Goal: Transaction & Acquisition: Purchase product/service

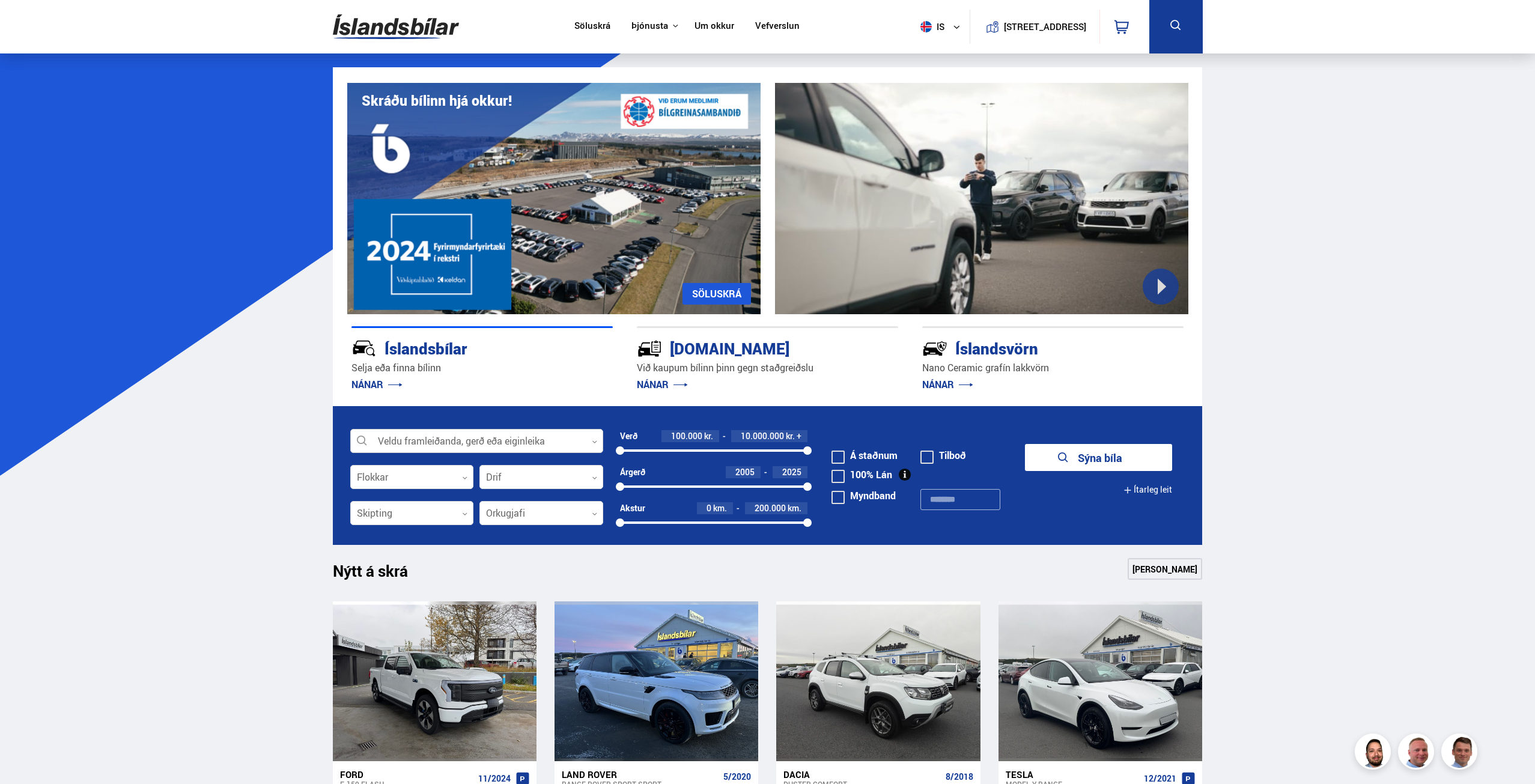
click at [594, 441] on icon at bounding box center [594, 441] width 6 height 6
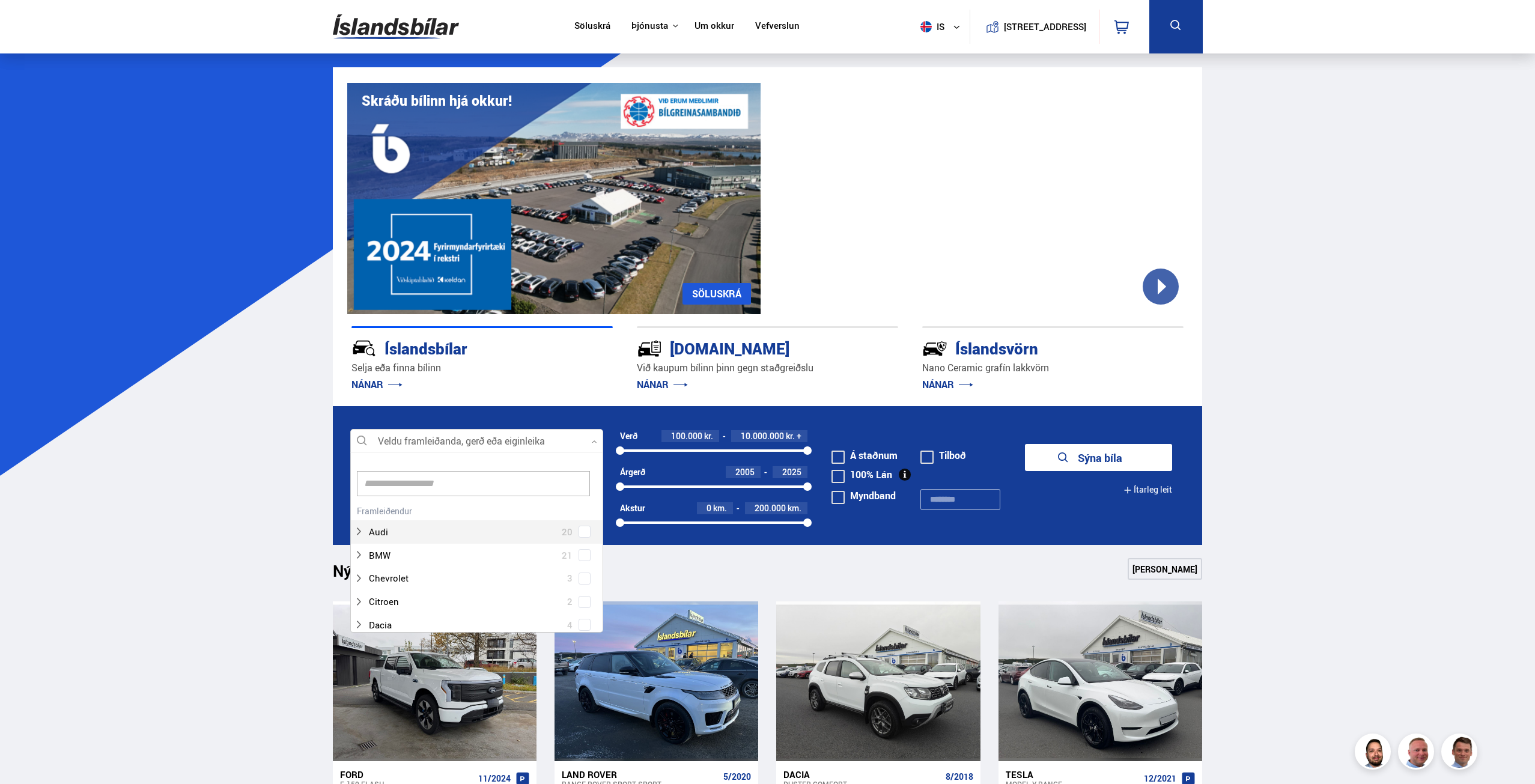
scroll to position [179, 249]
click at [408, 487] on input at bounding box center [474, 484] width 233 height 26
type input "****"
click at [1086, 461] on button "Sýna bíla" at bounding box center [1099, 457] width 147 height 27
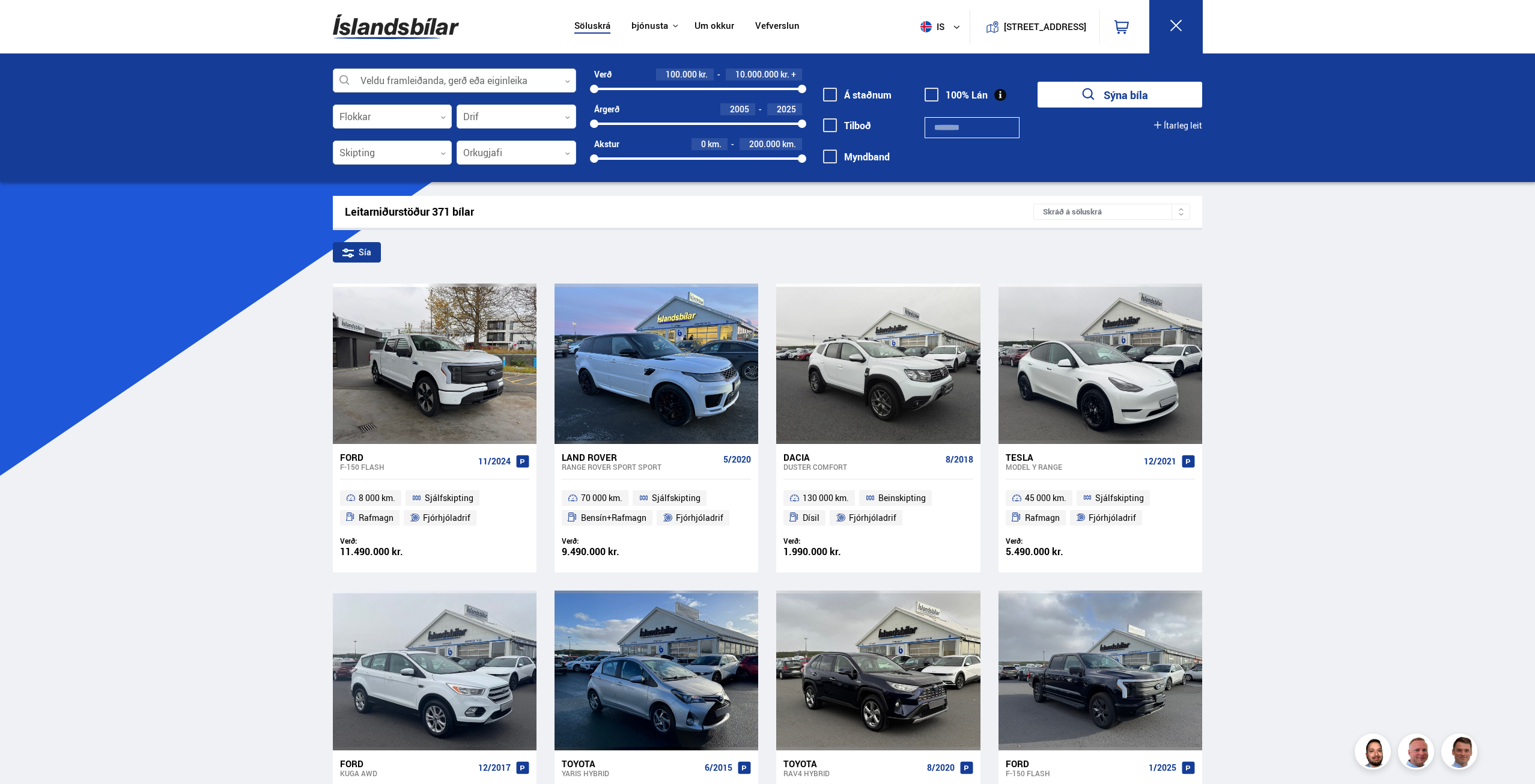
click at [522, 82] on div at bounding box center [454, 81] width 244 height 24
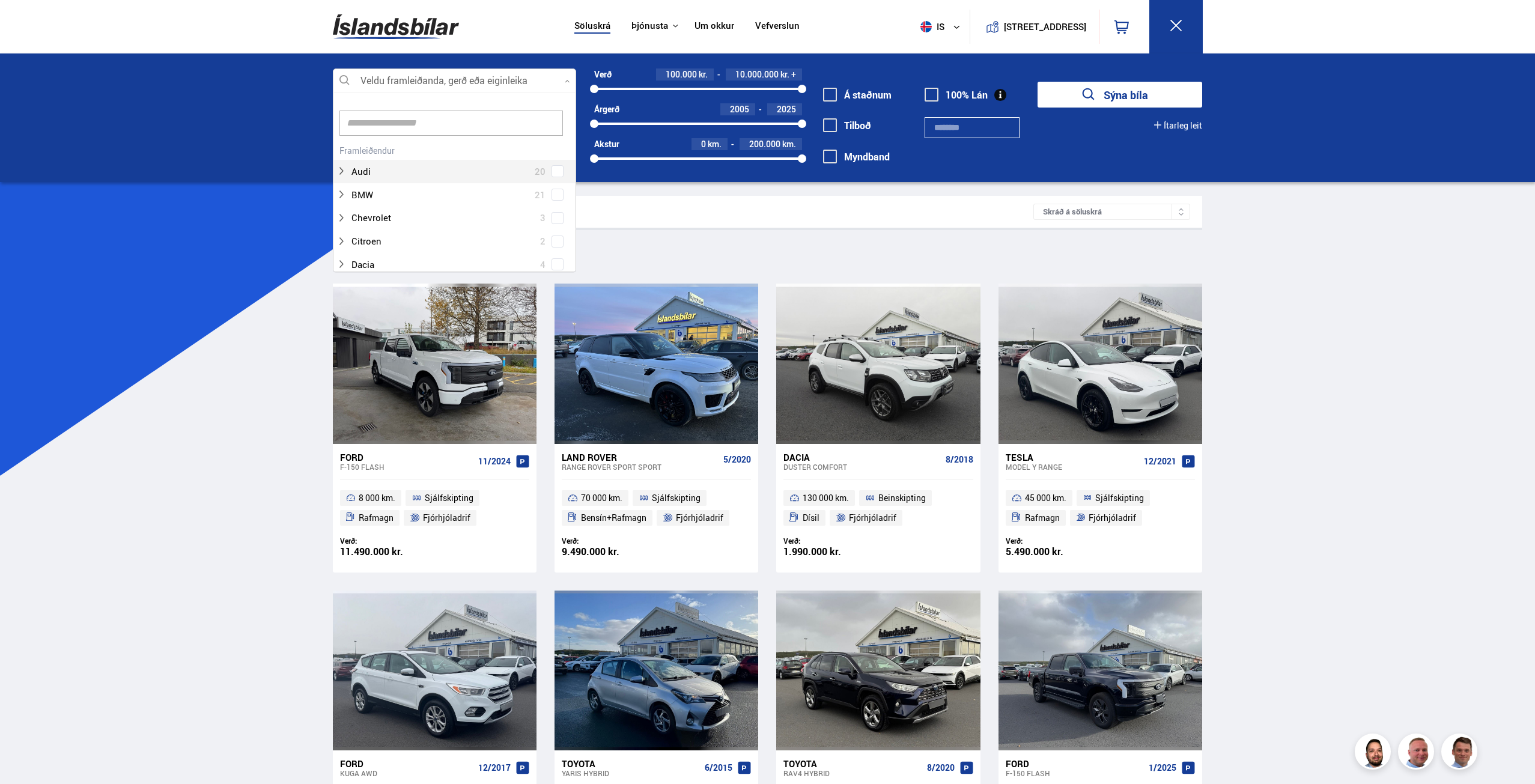
scroll to position [179, 240]
click at [431, 125] on input at bounding box center [451, 123] width 224 height 26
click at [420, 118] on input "****" at bounding box center [451, 123] width 224 height 26
click at [557, 241] on div "Opel ASTRA 1 Opel Corsa-e 1 Opel [PERSON_NAME] X 1" at bounding box center [454, 240] width 242 height 69
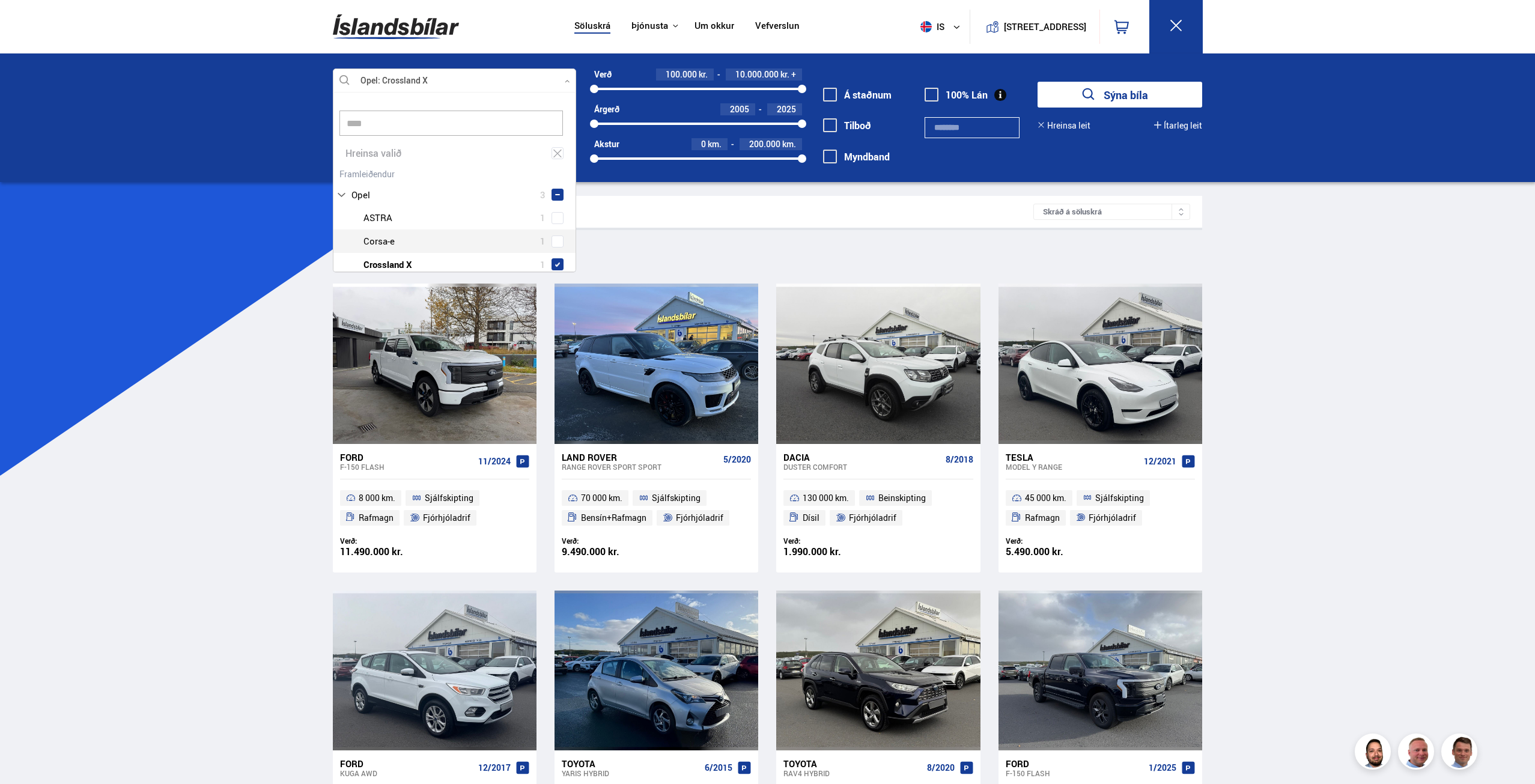
scroll to position [181, 248]
type input "****"
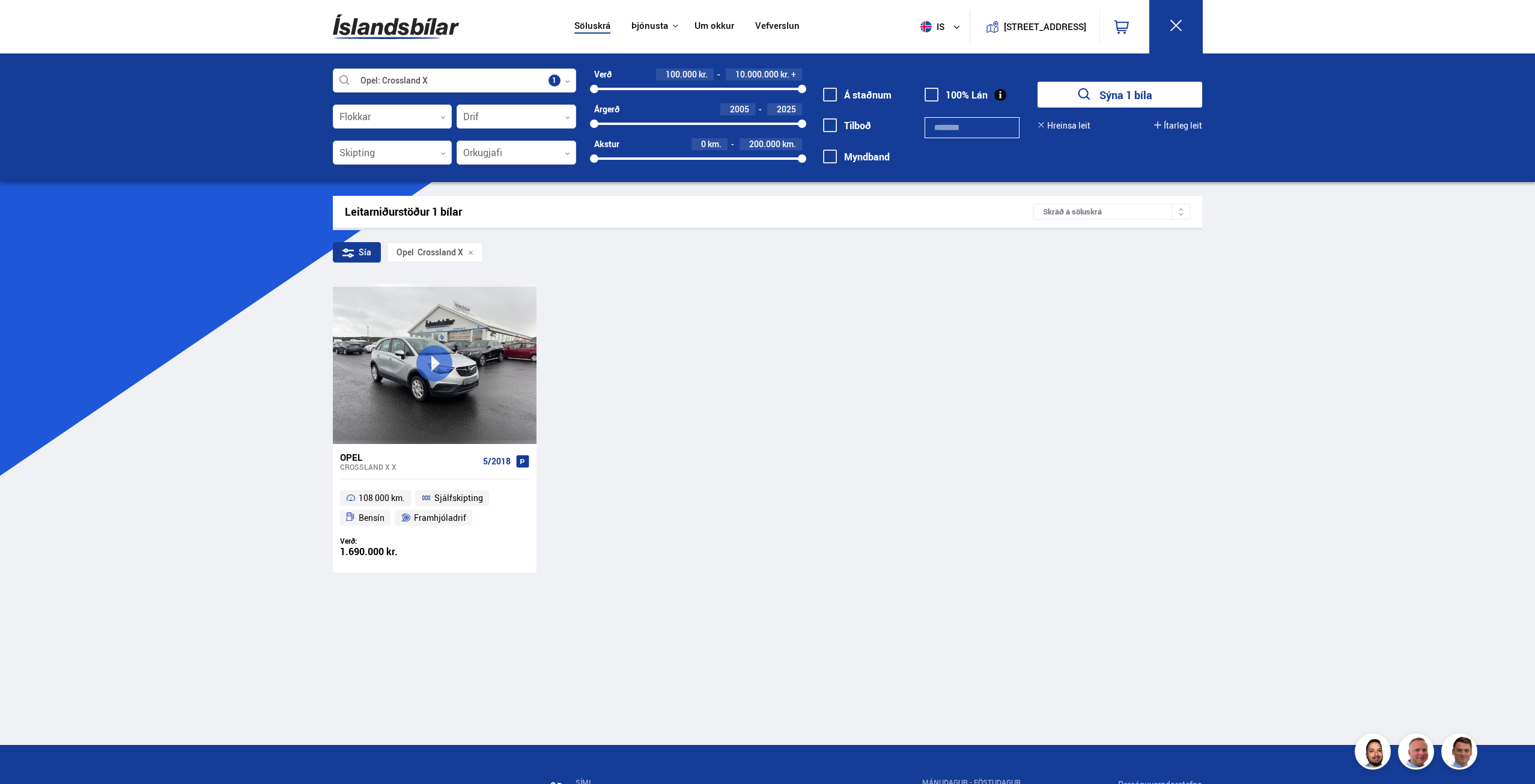
click at [1088, 96] on icon "submit" at bounding box center [1084, 94] width 12 height 12
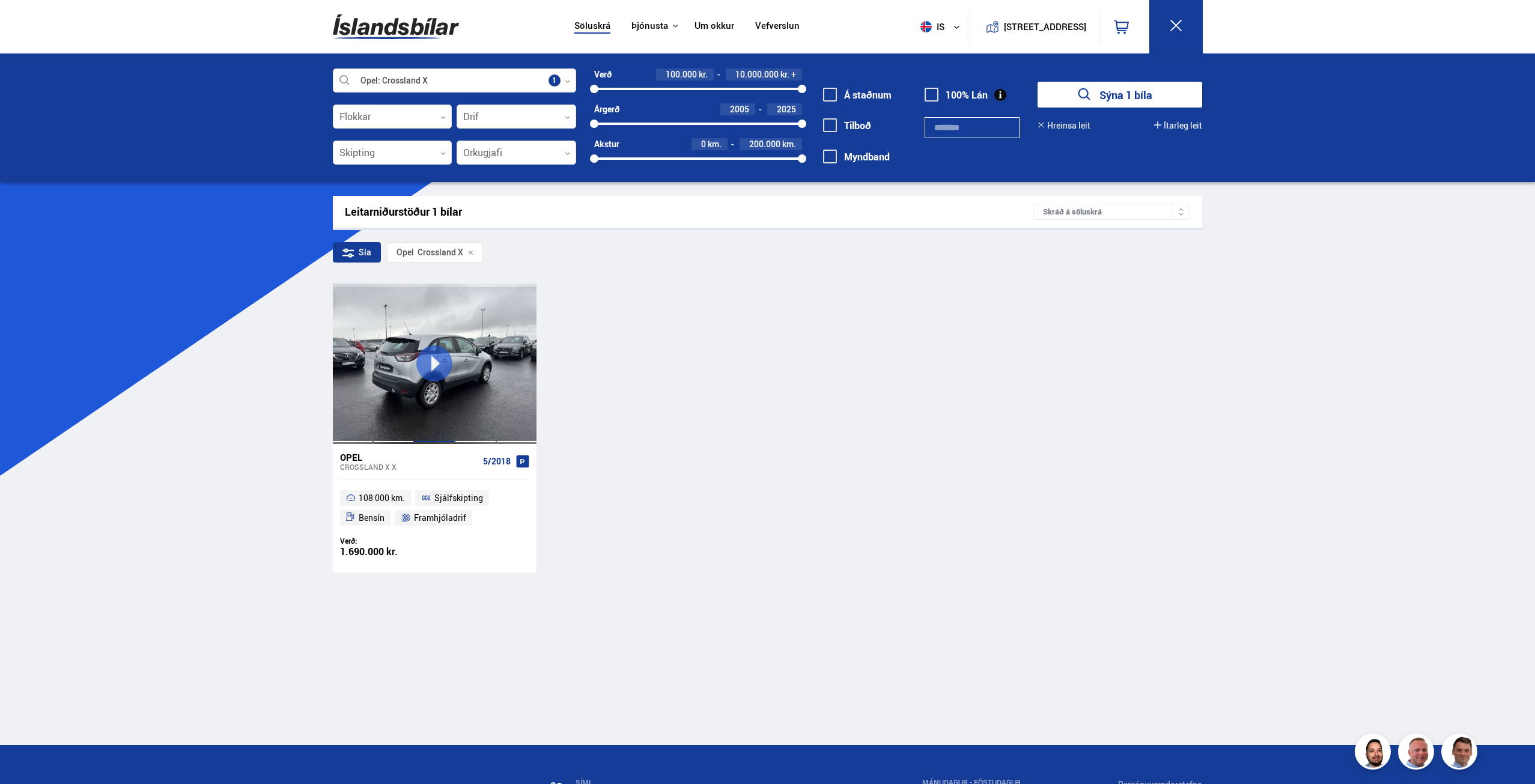
click at [440, 360] on div at bounding box center [434, 363] width 41 height 160
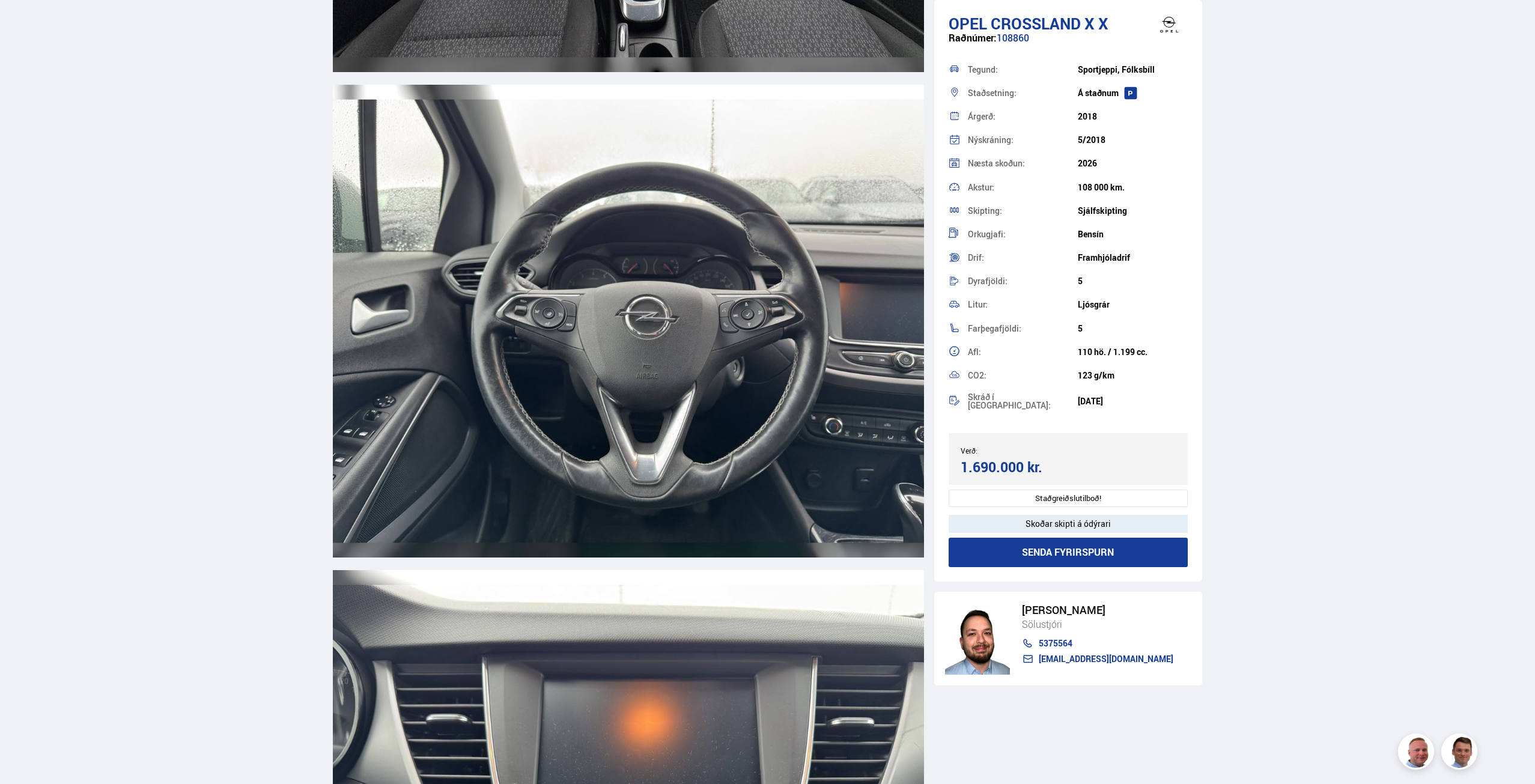
scroll to position [5646, 0]
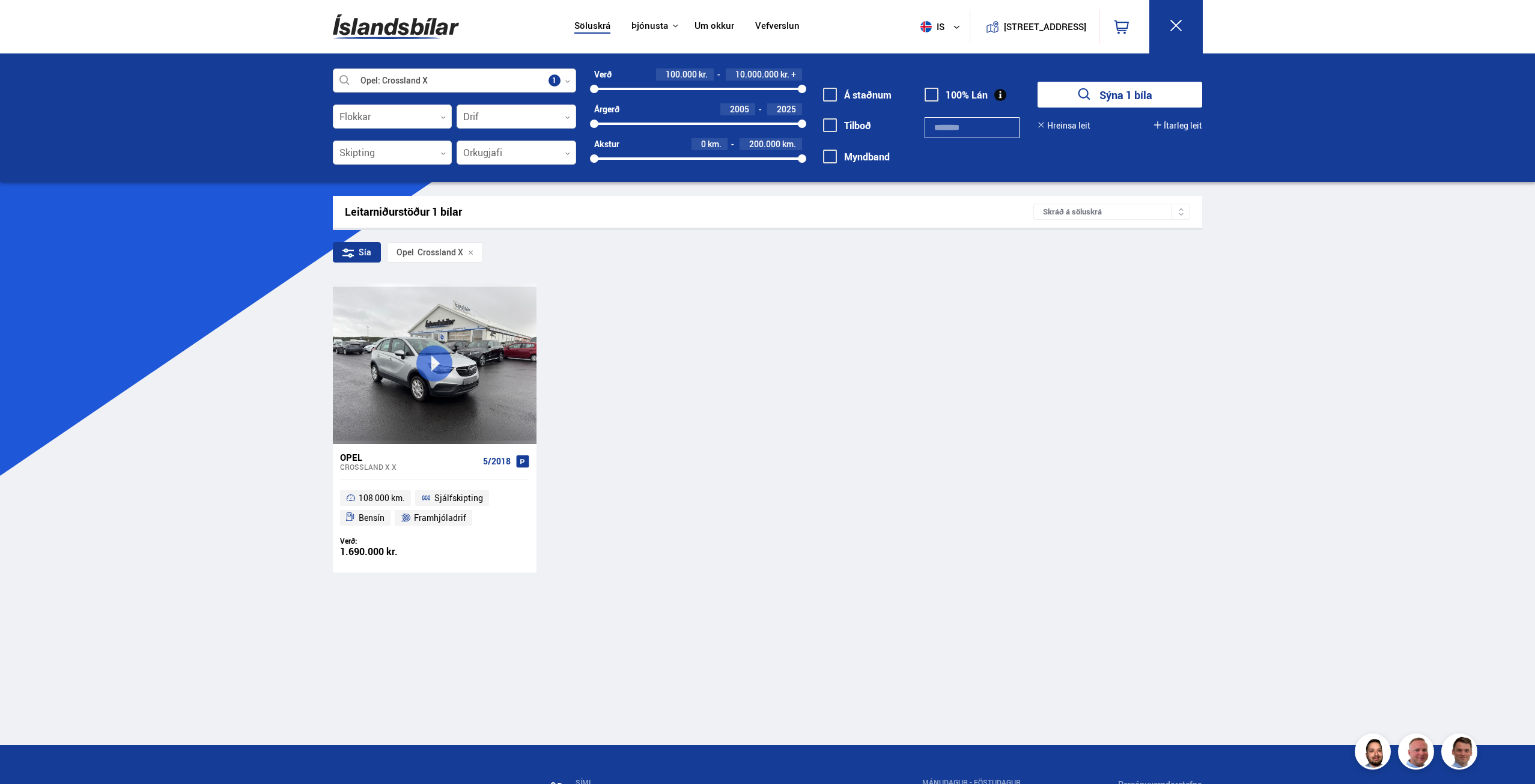
click at [483, 83] on div at bounding box center [454, 81] width 244 height 24
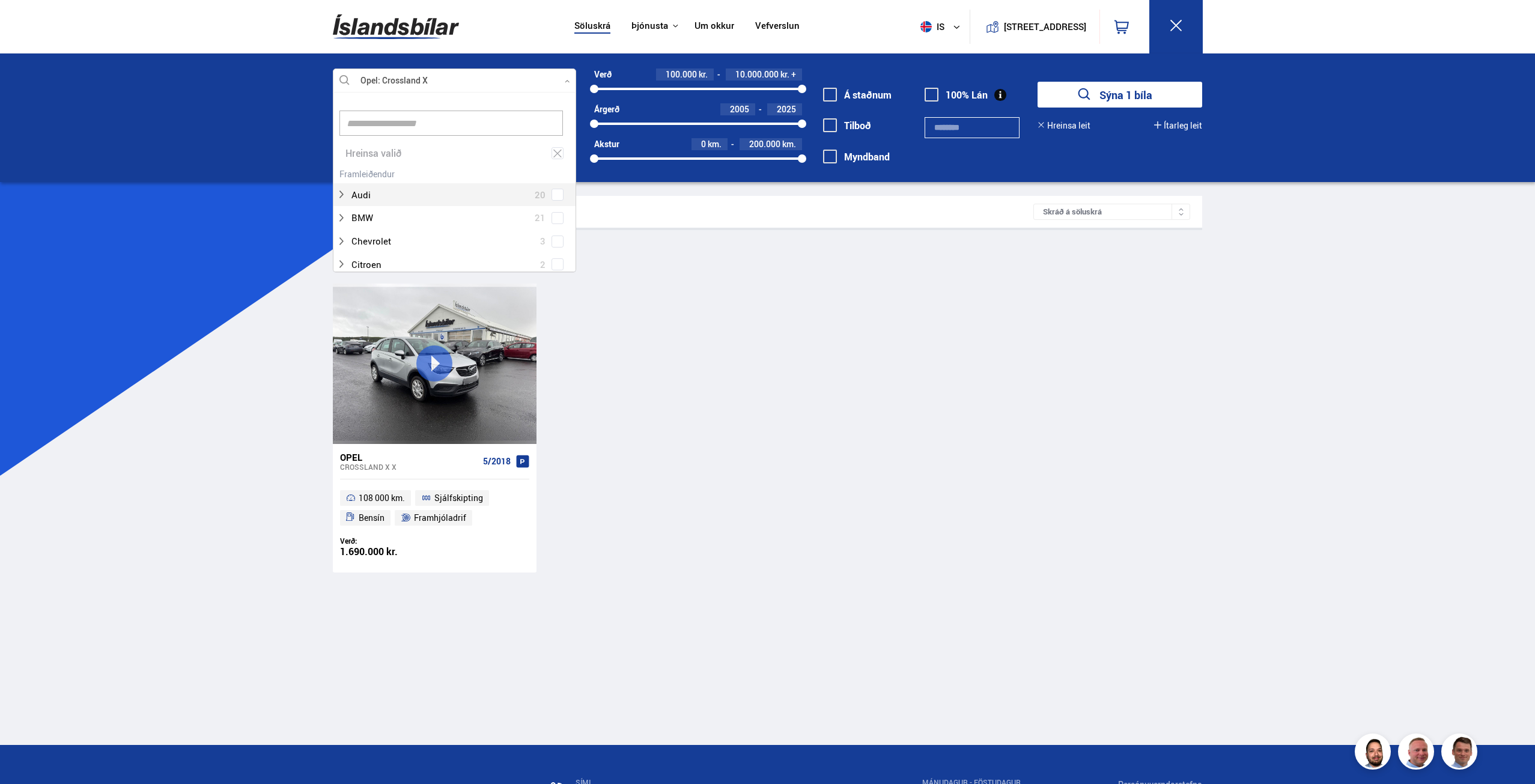
scroll to position [179, 240]
click at [553, 152] on icon at bounding box center [557, 153] width 9 height 8
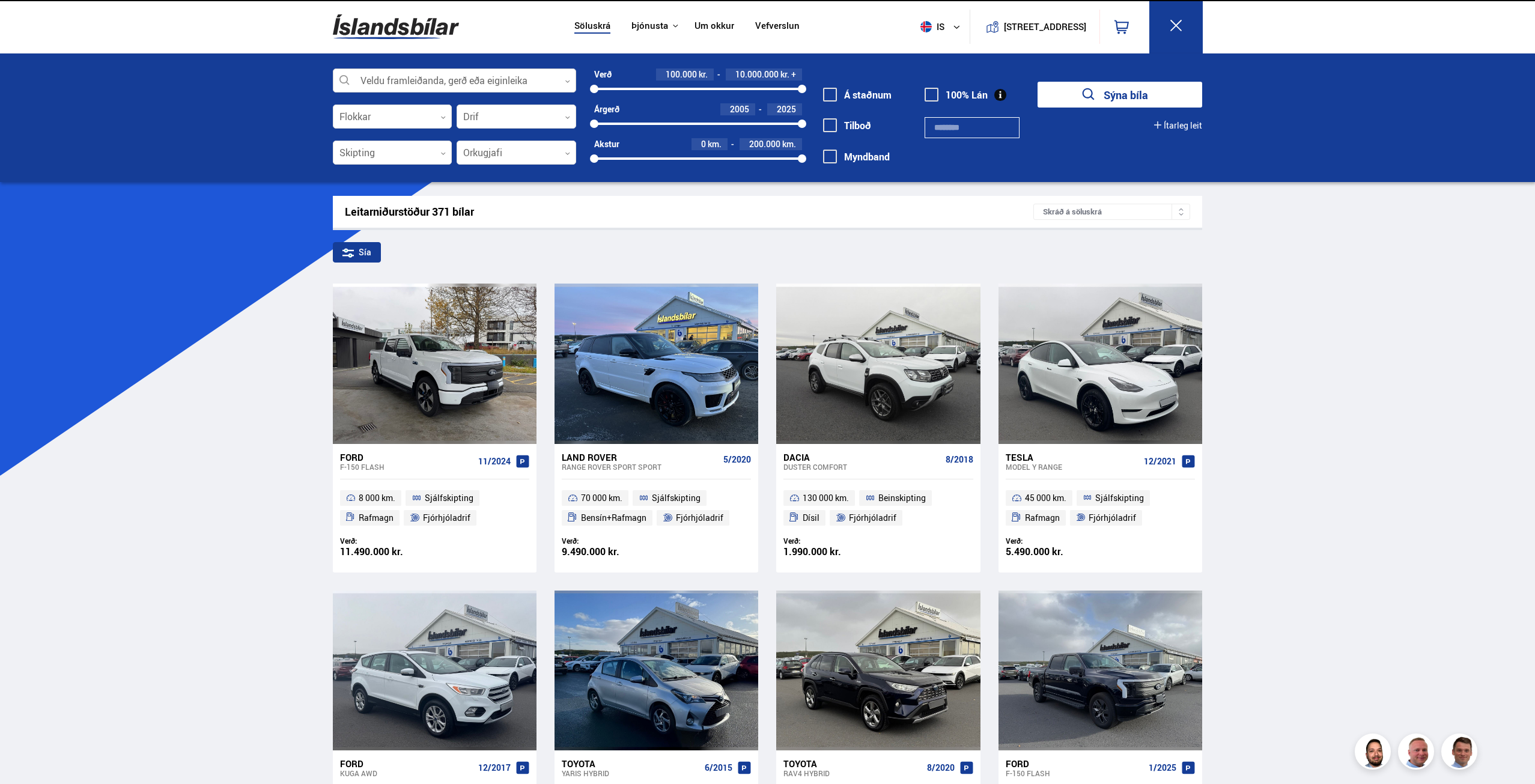
click at [532, 81] on div at bounding box center [454, 81] width 244 height 24
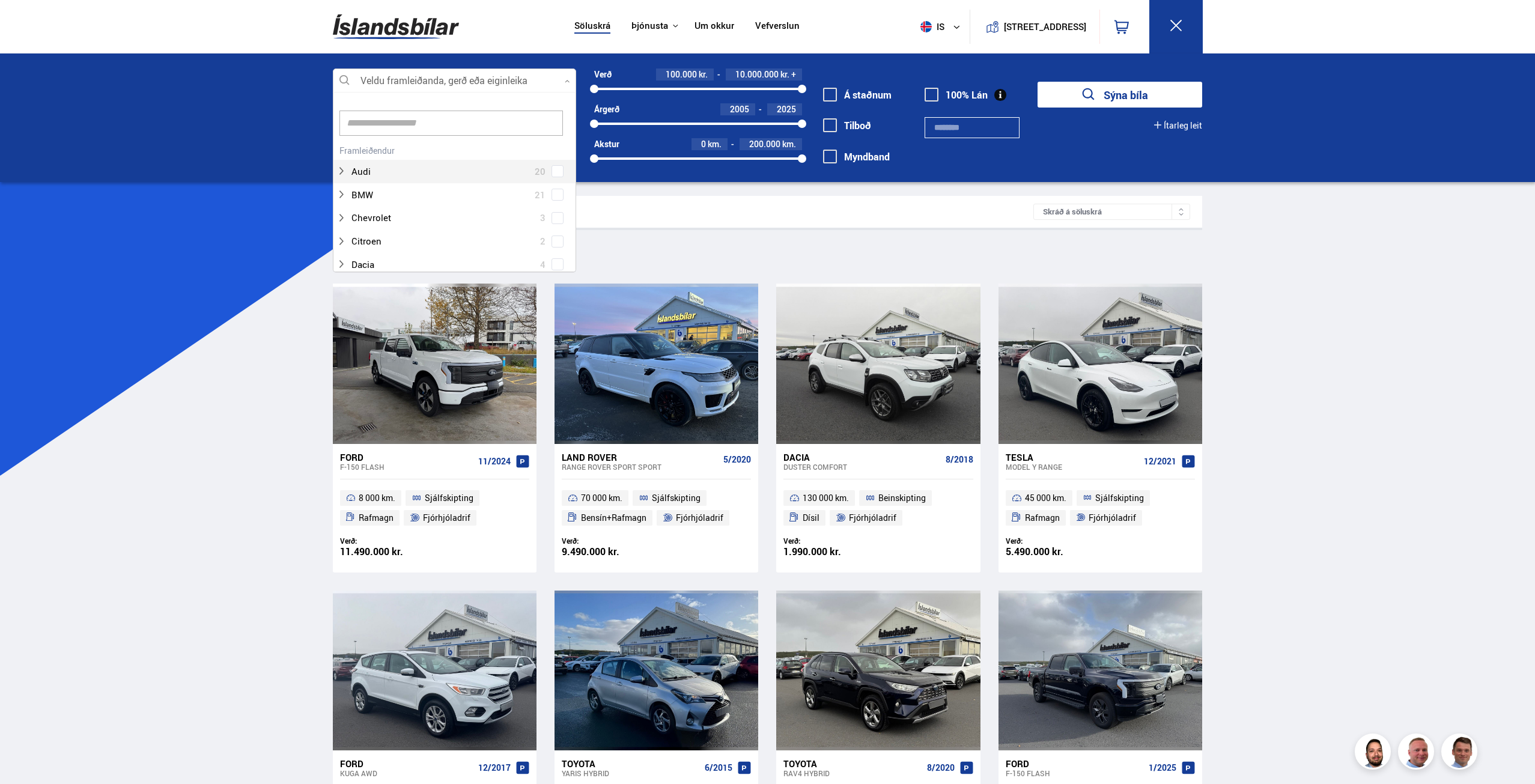
scroll to position [179, 240]
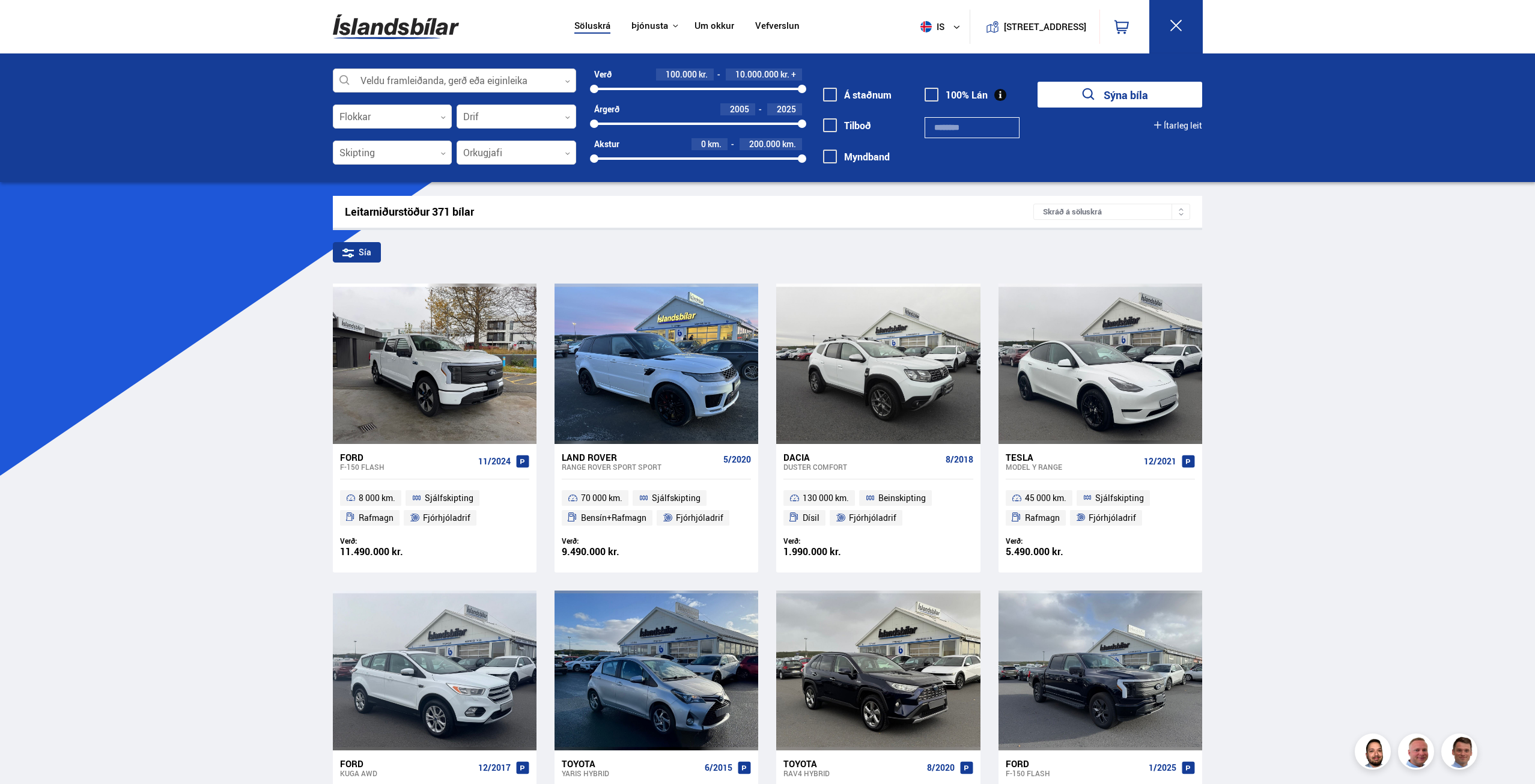
click at [571, 86] on div at bounding box center [454, 81] width 244 height 24
drag, startPoint x: 565, startPoint y: 85, endPoint x: 548, endPoint y: 88, distance: 17.3
click at [565, 84] on div at bounding box center [454, 81] width 244 height 24
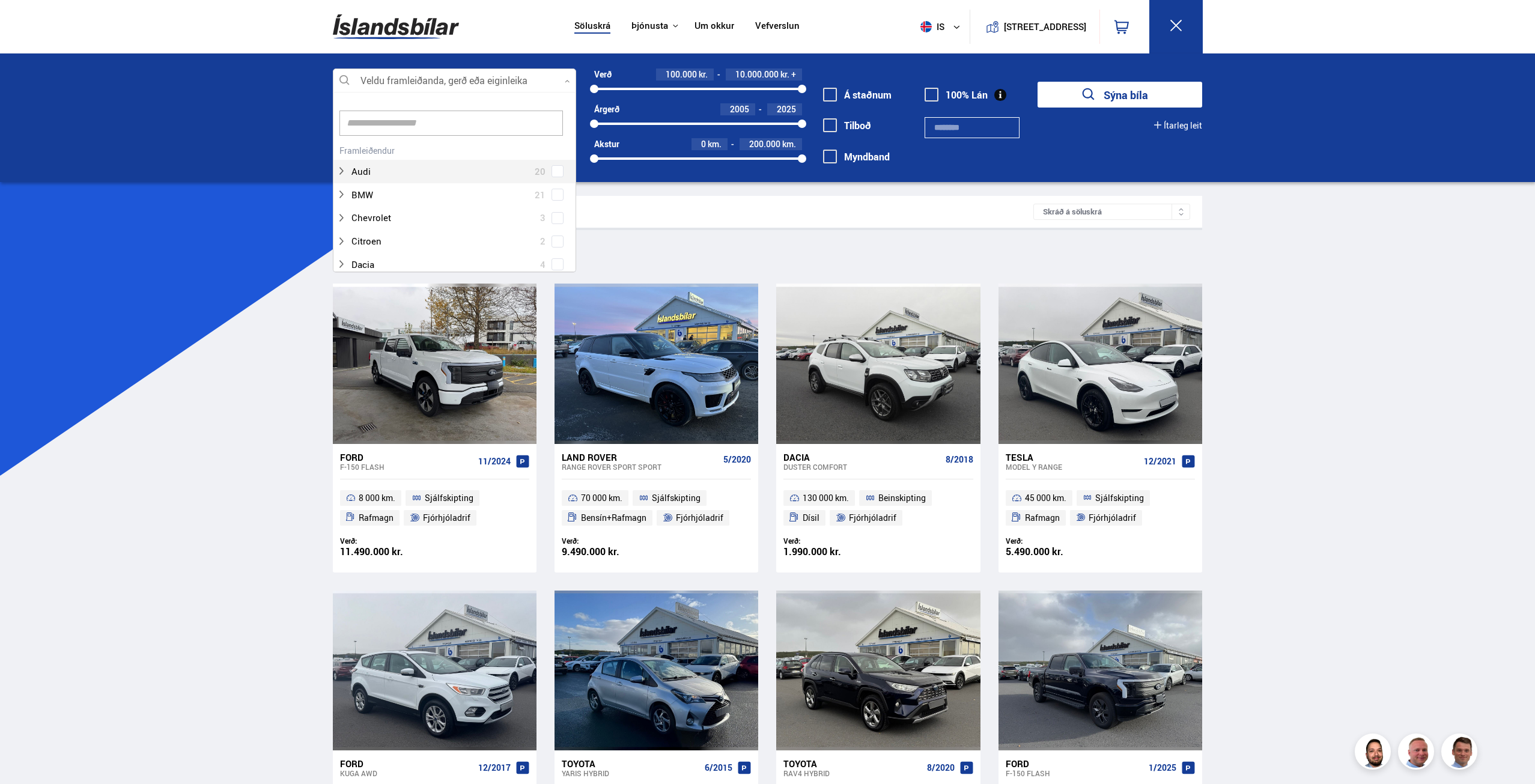
click at [463, 126] on input at bounding box center [451, 123] width 224 height 26
click at [557, 210] on div "Kia Ceed 2 Kia Niro 3 Kia Picanto 6 Kia Rio 1 Kia Sorento 2 Kia Soul 1 Kia Spor…" at bounding box center [454, 264] width 242 height 186
type input "***"
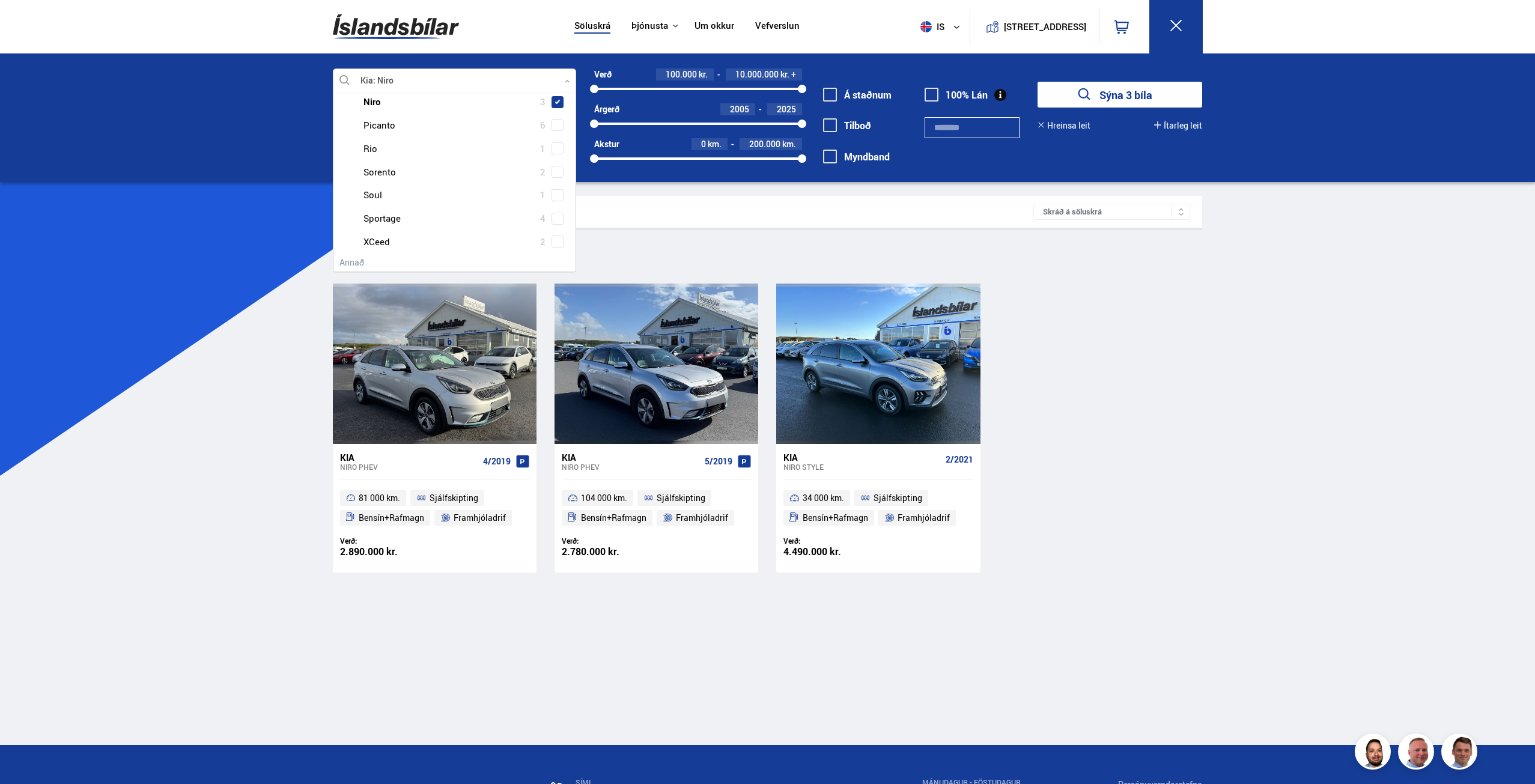
scroll to position [180, 0]
click at [553, 180] on span at bounding box center [557, 177] width 12 height 12
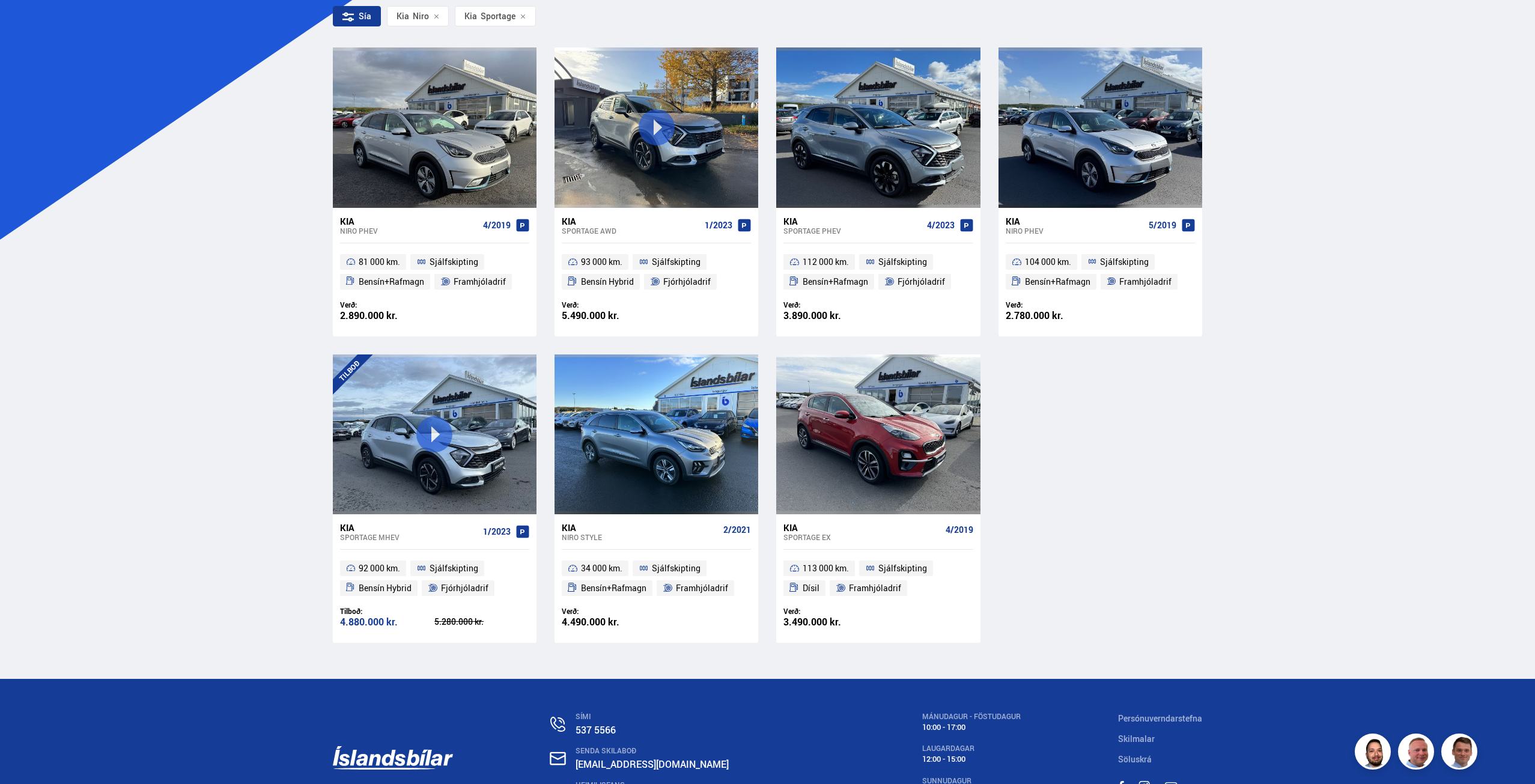
scroll to position [240, 0]
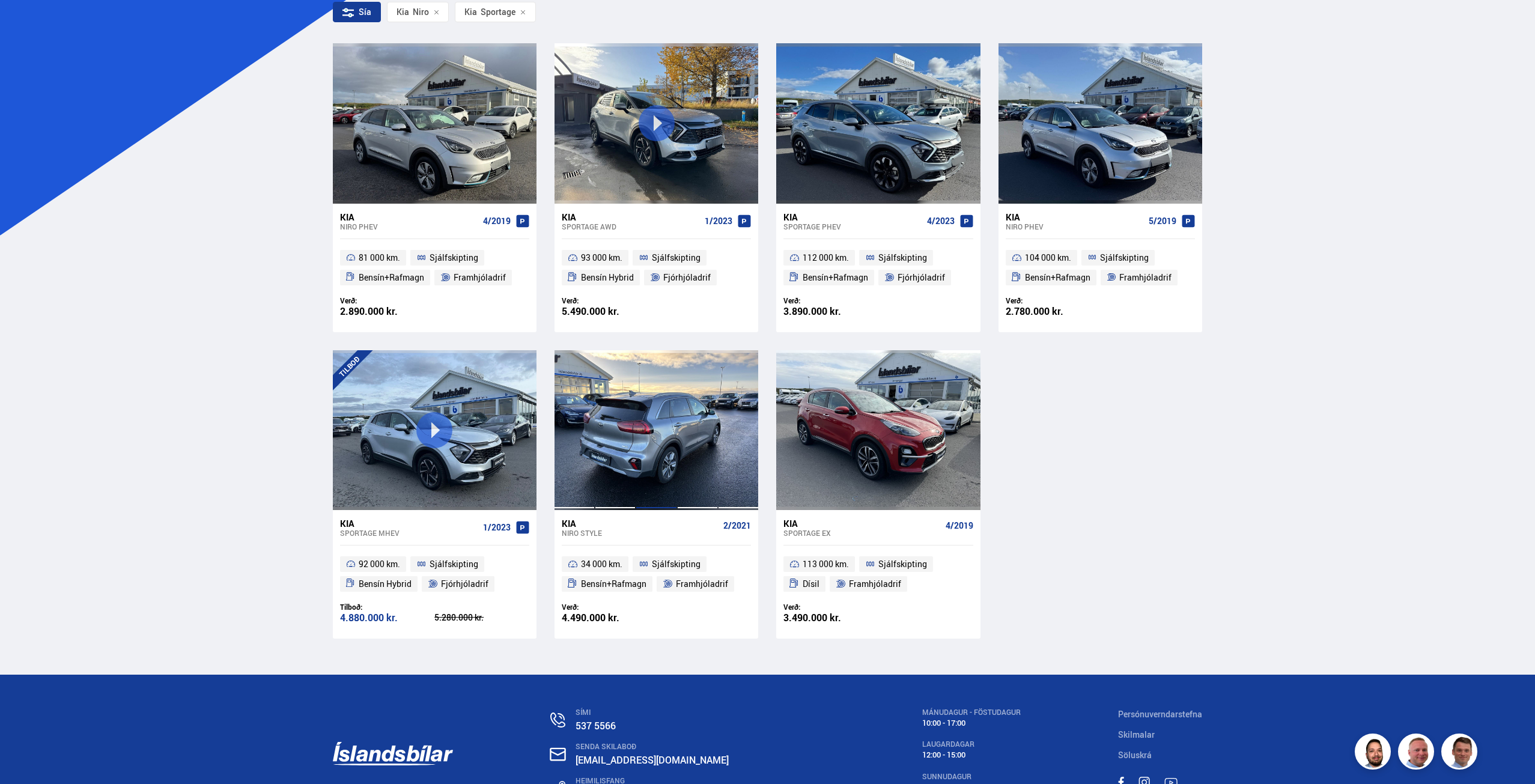
click at [647, 436] on div at bounding box center [656, 430] width 41 height 160
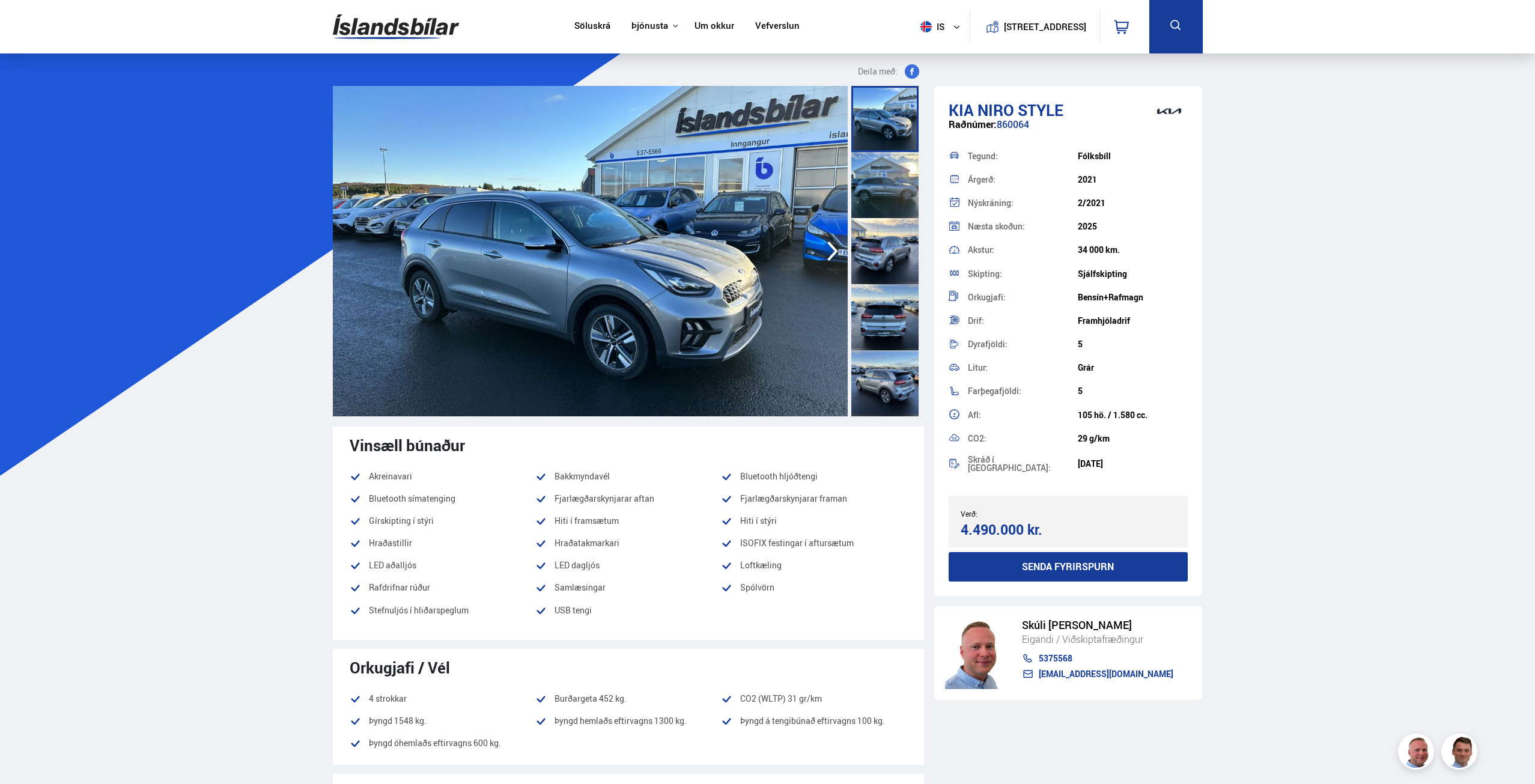
click at [834, 248] on icon "button" at bounding box center [833, 251] width 11 height 20
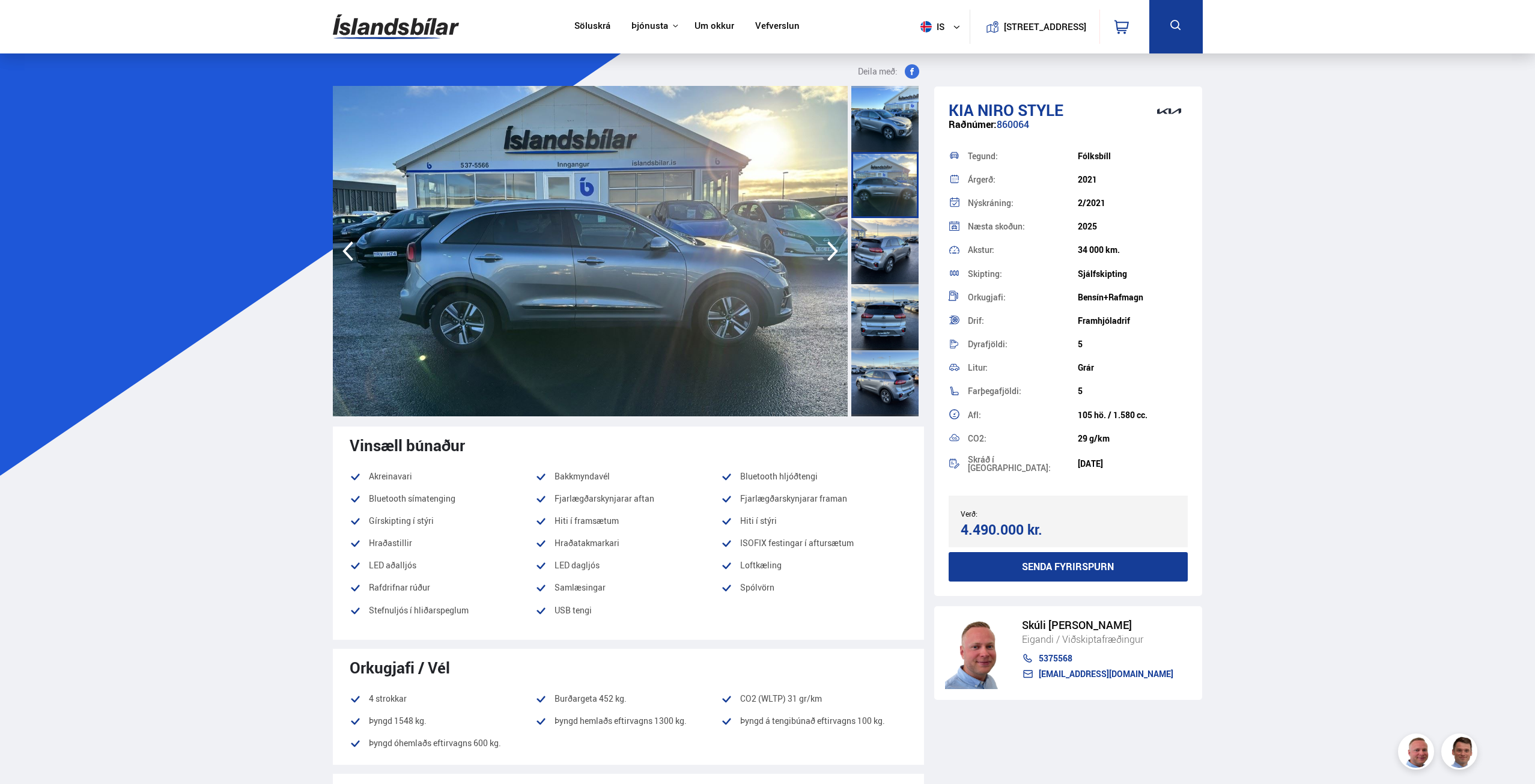
click at [833, 254] on icon "button" at bounding box center [833, 251] width 11 height 20
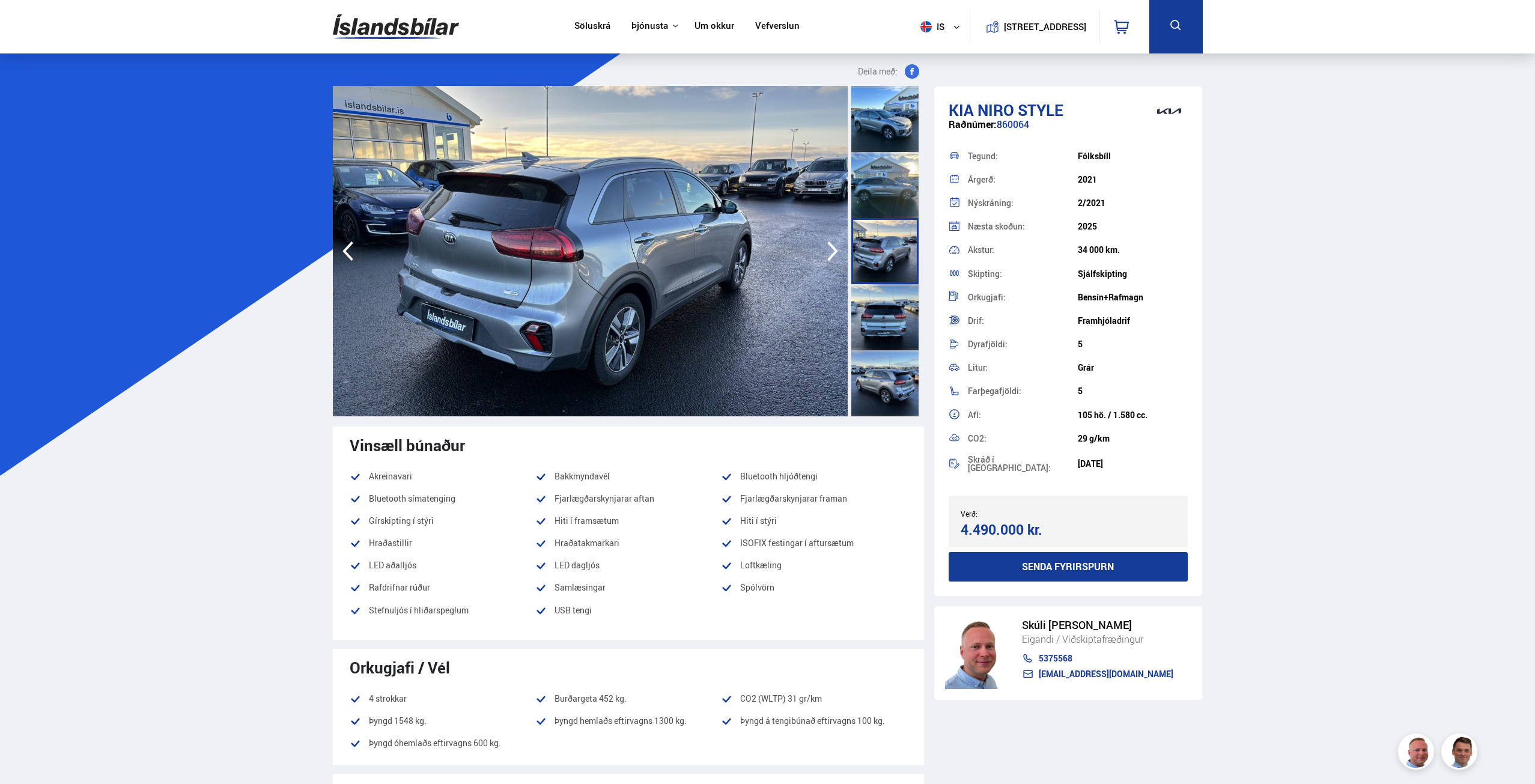
click at [833, 254] on icon "button" at bounding box center [833, 251] width 11 height 20
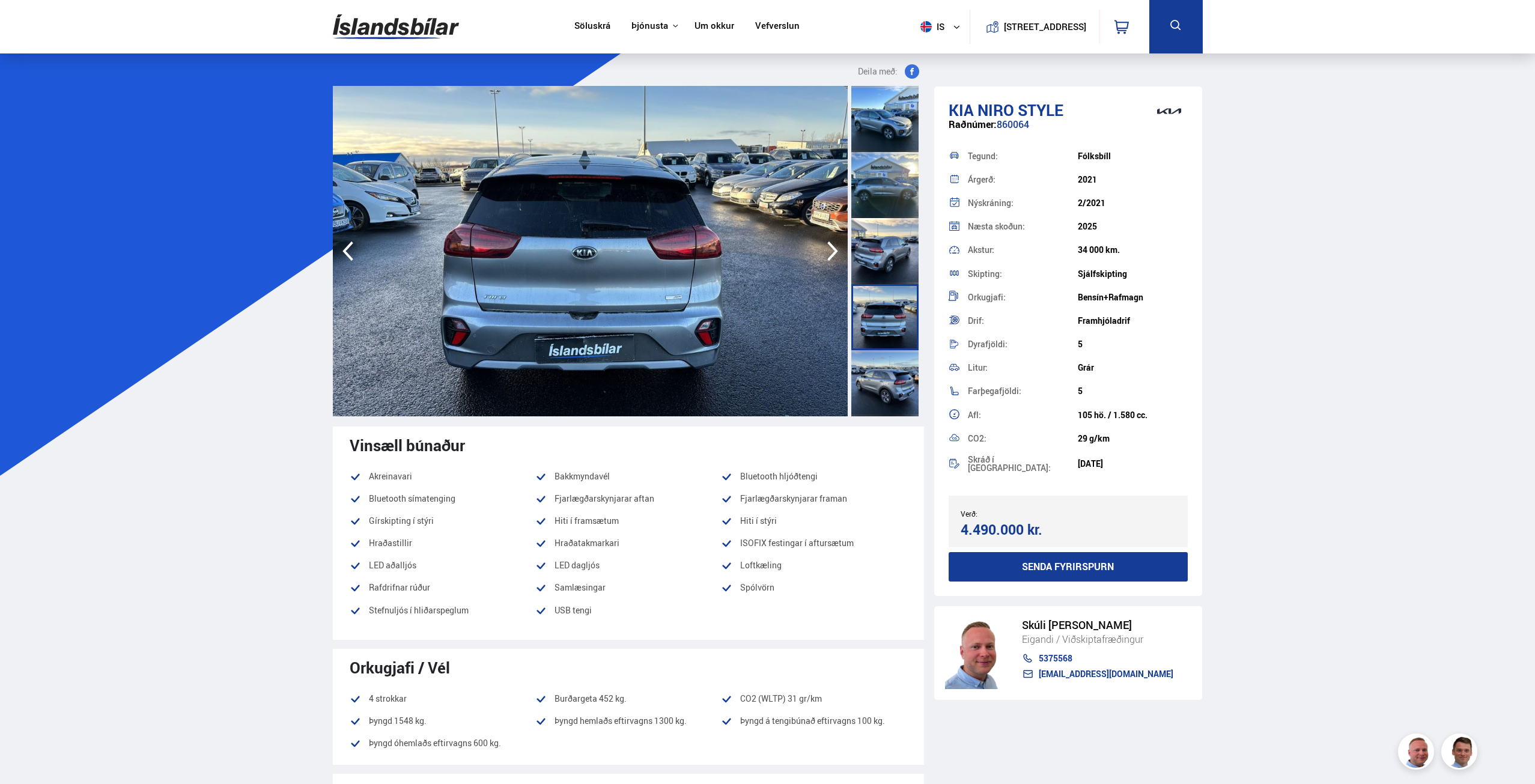
click at [833, 254] on icon "button" at bounding box center [833, 251] width 11 height 20
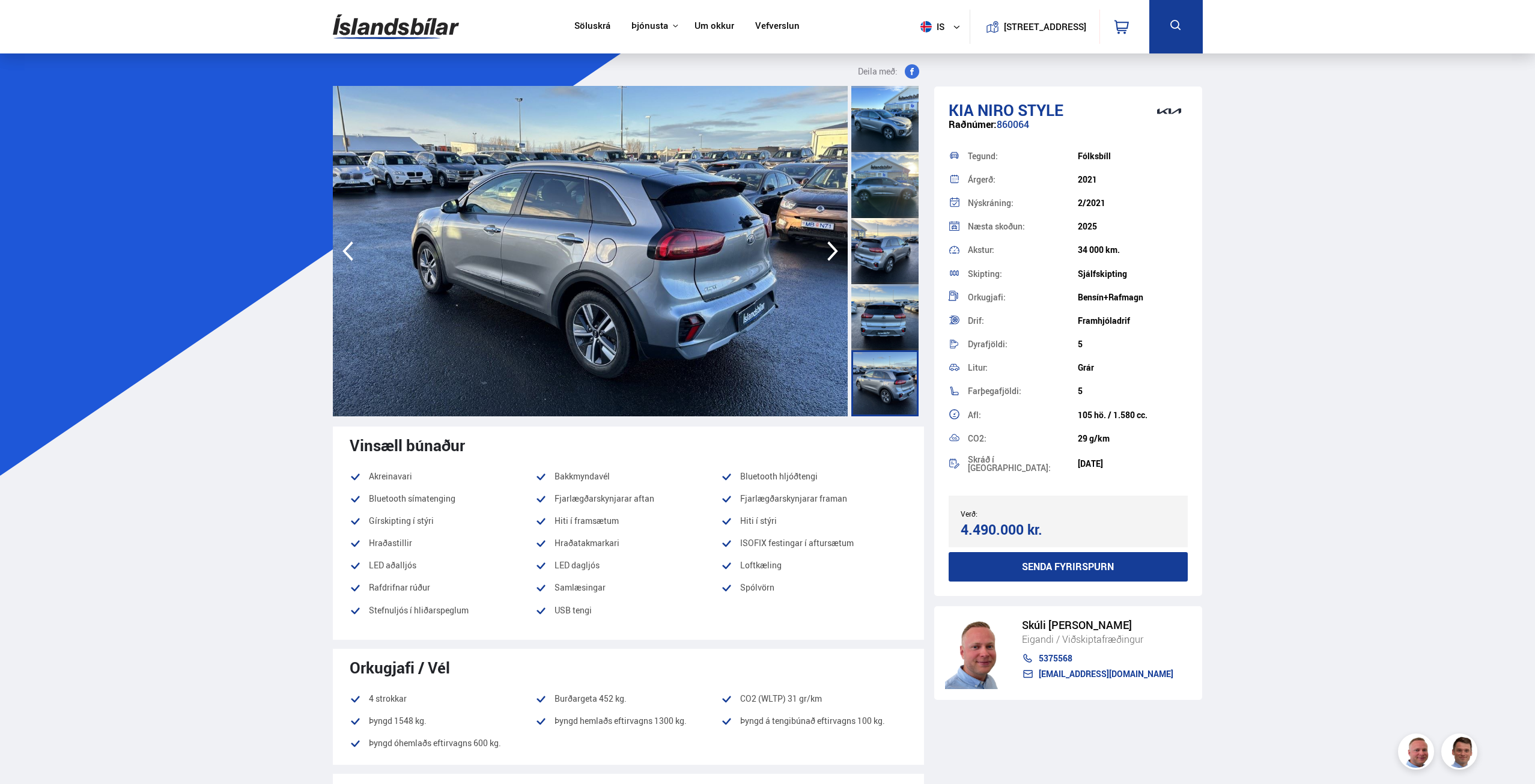
click at [833, 254] on icon "button" at bounding box center [833, 251] width 11 height 20
